Goal: Task Accomplishment & Management: Complete application form

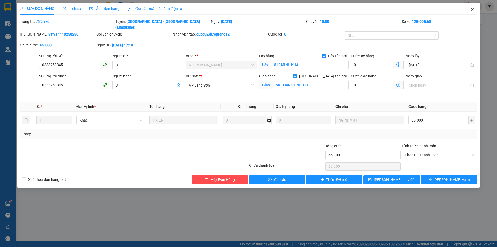
click at [470, 9] on span "Close" at bounding box center [472, 10] width 14 height 14
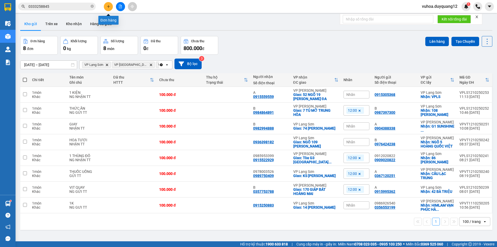
click at [108, 6] on icon "plus" at bounding box center [109, 7] width 4 height 4
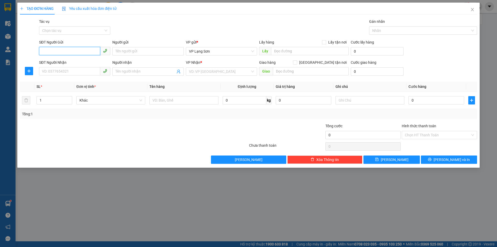
paste input "0335377886"
type input "0335377886"
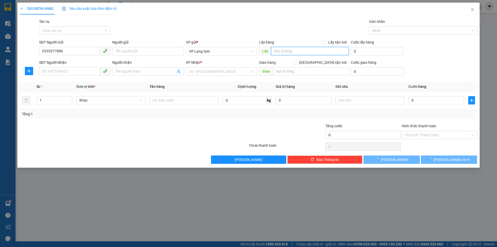
click at [321, 54] on input "text" at bounding box center [310, 51] width 78 height 8
type input "512 MINH KHAI"
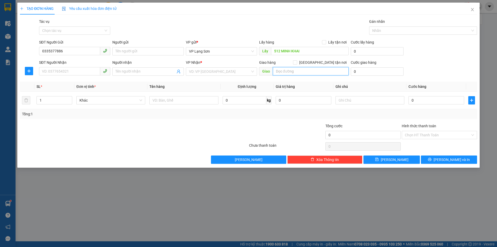
click at [282, 71] on input "text" at bounding box center [311, 71] width 76 height 8
type input "159 [PERSON_NAME]"
click at [297, 61] on input "[GEOGRAPHIC_DATA] tận nơi" at bounding box center [295, 62] width 4 height 4
checkbox input "true"
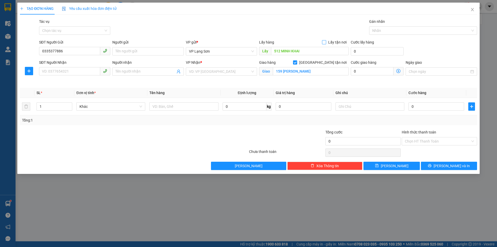
drag, startPoint x: 326, startPoint y: 43, endPoint x: 227, endPoint y: 67, distance: 102.2
click at [325, 43] on input "Lấy tận nơi" at bounding box center [324, 42] width 4 height 4
checkbox input "true"
click at [213, 74] on input "search" at bounding box center [219, 72] width 61 height 8
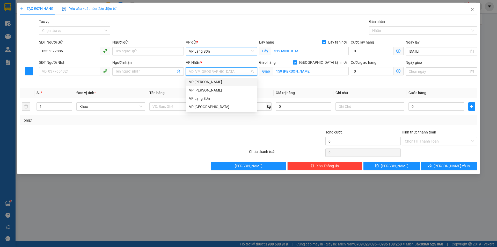
click at [208, 50] on span "VP Lạng Sơn" at bounding box center [221, 51] width 65 height 8
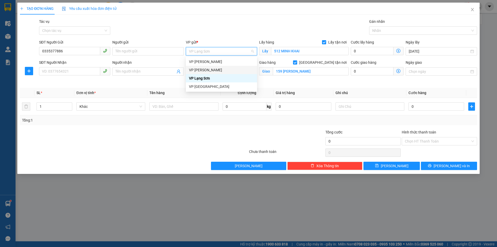
click at [200, 68] on div "VP [PERSON_NAME]" at bounding box center [221, 70] width 65 height 6
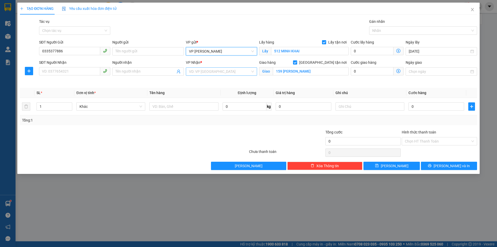
click at [201, 73] on input "search" at bounding box center [219, 72] width 61 height 8
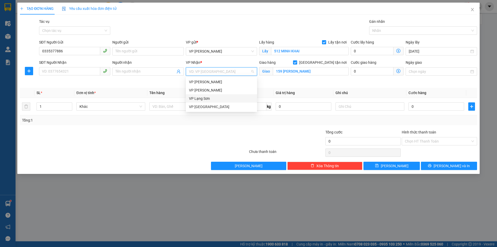
drag, startPoint x: 206, startPoint y: 100, endPoint x: 157, endPoint y: 91, distance: 50.6
click at [206, 100] on div "VP Lạng Sơn" at bounding box center [221, 99] width 65 height 6
click at [181, 87] on div "Transit Pickup Surcharge Ids Transit Deliver Surcharge Ids Transit Deliver Surc…" at bounding box center [248, 94] width 457 height 151
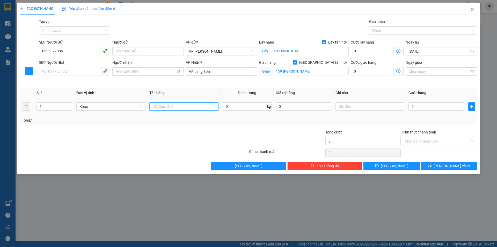
click at [171, 108] on input "text" at bounding box center [183, 106] width 69 height 8
type input "6"
type input "65"
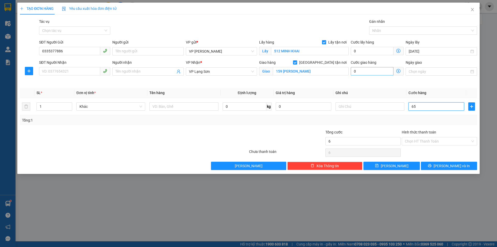
type input "65"
click at [367, 86] on div "Transit Pickup Surcharge Ids Transit Deliver Surcharge Ids Transit Deliver Surc…" at bounding box center [248, 94] width 457 height 151
type input "65.000"
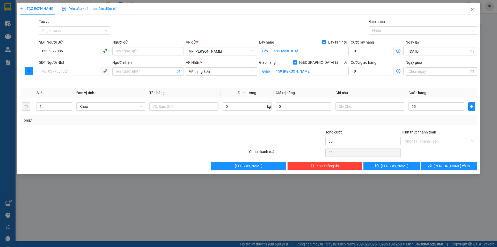
type input "65.000"
click at [357, 109] on input "text" at bounding box center [369, 106] width 69 height 8
click at [367, 107] on input "text" at bounding box center [369, 106] width 69 height 8
type input "NG GỬI TT"
click at [175, 107] on input "text" at bounding box center [183, 106] width 69 height 8
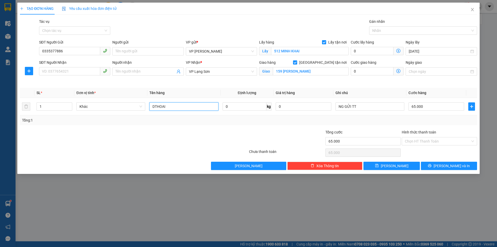
click at [78, 75] on span at bounding box center [74, 71] width 71 height 8
type input "DTHOAI"
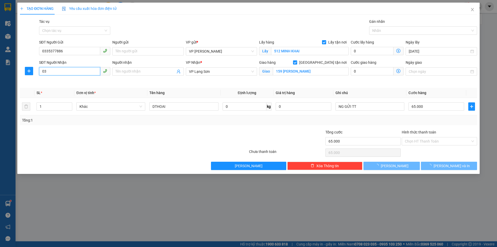
type input "0"
type input "0569122555"
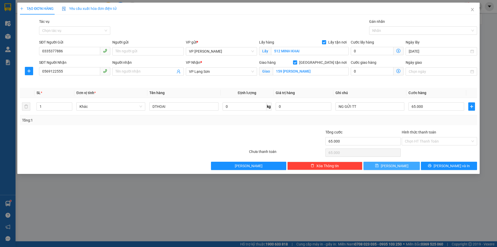
click at [398, 164] on button "[PERSON_NAME]" at bounding box center [391, 166] width 56 height 8
checkbox input "false"
type input "0"
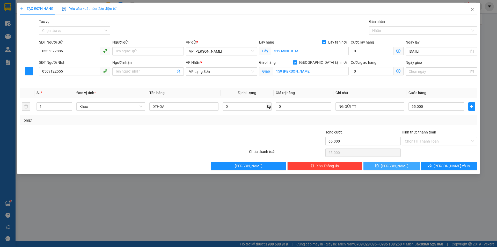
type input "0"
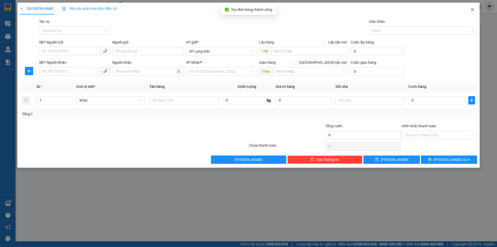
click at [471, 10] on icon "close" at bounding box center [472, 10] width 4 height 4
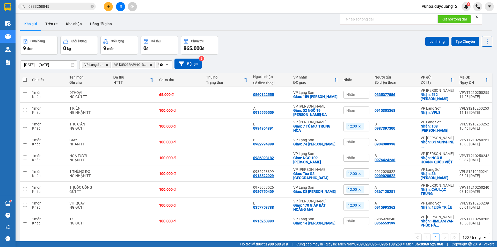
click at [319, 51] on div "Đơn hàng 9 đơn Khối lượng 0 kg Số lượng 9 món Đã thu 0 đ Chưa thu 865.000 đ Lên…" at bounding box center [256, 45] width 472 height 19
click at [316, 52] on div "Đơn hàng 9 đơn Khối lượng 0 kg Số lượng 9 món Đã thu 0 đ Chưa thu 865.000 đ Lên…" at bounding box center [256, 45] width 472 height 19
click at [331, 63] on div "[DATE] – [DATE] Press the down arrow key to interact with the calendar and sele…" at bounding box center [256, 64] width 472 height 11
click at [107, 6] on icon "plus" at bounding box center [109, 7] width 4 height 4
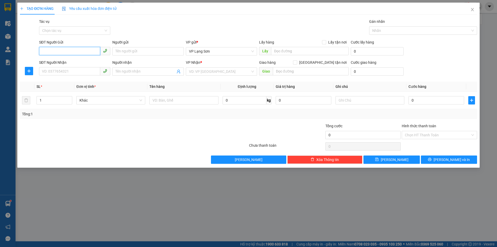
click at [80, 52] on input "SĐT Người Gửi" at bounding box center [69, 51] width 61 height 8
type input "0982015995"
click at [277, 52] on input "text" at bounding box center [310, 51] width 78 height 8
type input "VPLS"
click at [325, 43] on input "Lấy tận nơi" at bounding box center [324, 42] width 4 height 4
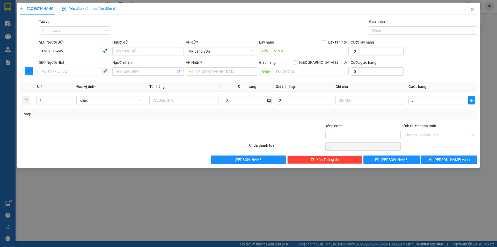
checkbox input "true"
click at [294, 72] on input "text" at bounding box center [311, 71] width 76 height 8
type input "61 NGÕ HOA BÌNH 7 MINH KHAI"
drag, startPoint x: 323, startPoint y: 64, endPoint x: 315, endPoint y: 64, distance: 8.0
click at [315, 64] on div "Giao hàng [GEOGRAPHIC_DATA] tận nơi" at bounding box center [304, 63] width 90 height 6
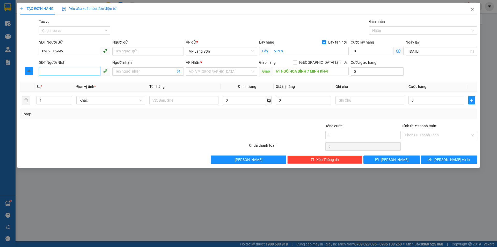
click at [84, 72] on input "SĐT Người Nhận" at bounding box center [69, 71] width 61 height 8
type input "0918468525"
click at [199, 69] on input "search" at bounding box center [219, 72] width 61 height 8
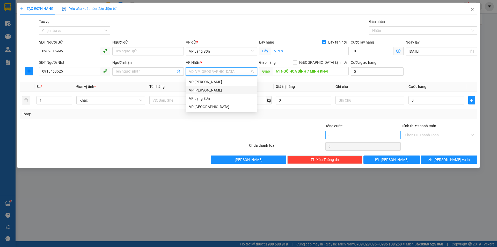
drag, startPoint x: 200, startPoint y: 89, endPoint x: 351, endPoint y: 133, distance: 156.8
click at [206, 89] on div "VP [PERSON_NAME]" at bounding box center [221, 90] width 65 height 6
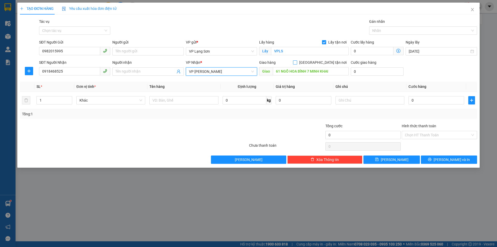
click at [297, 61] on input "[GEOGRAPHIC_DATA] tận nơi" at bounding box center [295, 62] width 4 height 4
checkbox input "true"
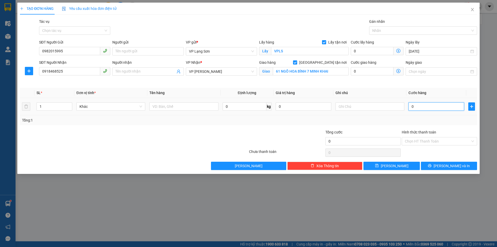
click at [417, 106] on input "0" at bounding box center [437, 106] width 56 height 8
type input "1"
type input "10"
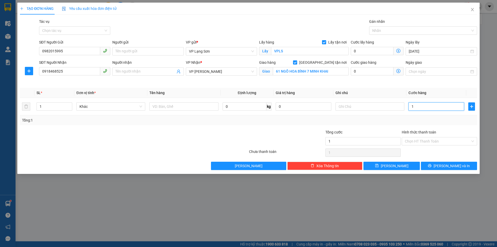
type input "10"
type input "100"
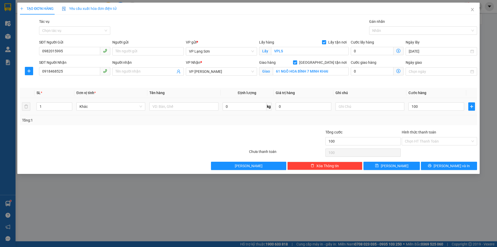
type input "100.000"
click at [363, 115] on div "Tổng: 1" at bounding box center [248, 120] width 457 height 10
click at [356, 105] on input "text" at bounding box center [369, 106] width 69 height 8
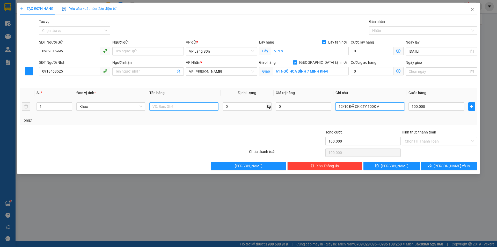
type input "12/10 ĐÃ CK CTY 100K A"
click at [164, 107] on input "text" at bounding box center [183, 106] width 69 height 8
type input "D"
type input "ĐỒ ĂN"
click at [268, 82] on div "Giao hàng [GEOGRAPHIC_DATA] tận nơi Giao 61 NGÕ HOA BÌNH 7 [PERSON_NAME]" at bounding box center [304, 72] width 92 height 24
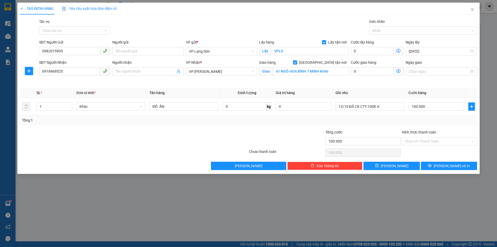
click at [383, 83] on div "Cước giao hàng 0" at bounding box center [377, 72] width 55 height 24
click at [374, 81] on div "Cước giao hàng 0" at bounding box center [377, 72] width 55 height 24
click at [382, 108] on input "12/10 ĐÃ CK CTY 100K A" at bounding box center [369, 106] width 69 height 8
click at [348, 106] on input "12/10 ĐÃ CK CTY 100K A" at bounding box center [369, 106] width 69 height 8
type input "12/10011H33 ĐÃ CK CTY 100K A"
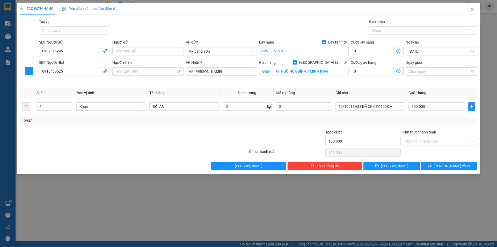
click at [426, 142] on input "Hình thức thanh toán" at bounding box center [437, 141] width 65 height 8
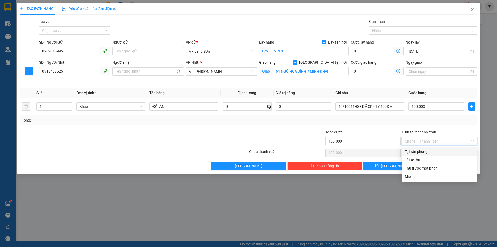
click at [419, 152] on div "Tại văn phòng" at bounding box center [439, 152] width 69 height 6
type input "0"
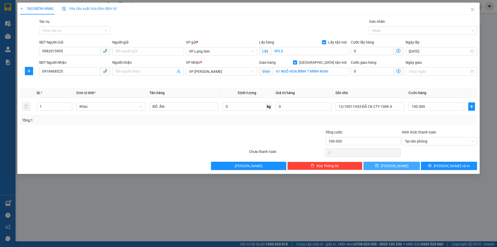
click at [378, 164] on icon "save" at bounding box center [376, 165] width 3 height 3
checkbox input "false"
type input "0"
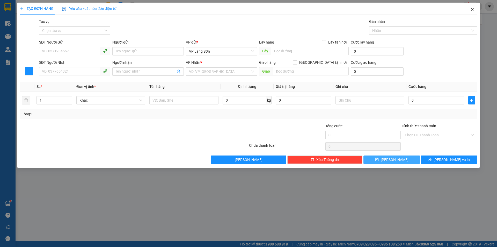
click at [469, 7] on span "Close" at bounding box center [472, 10] width 14 height 14
